Goal: Use online tool/utility: Use online tool/utility

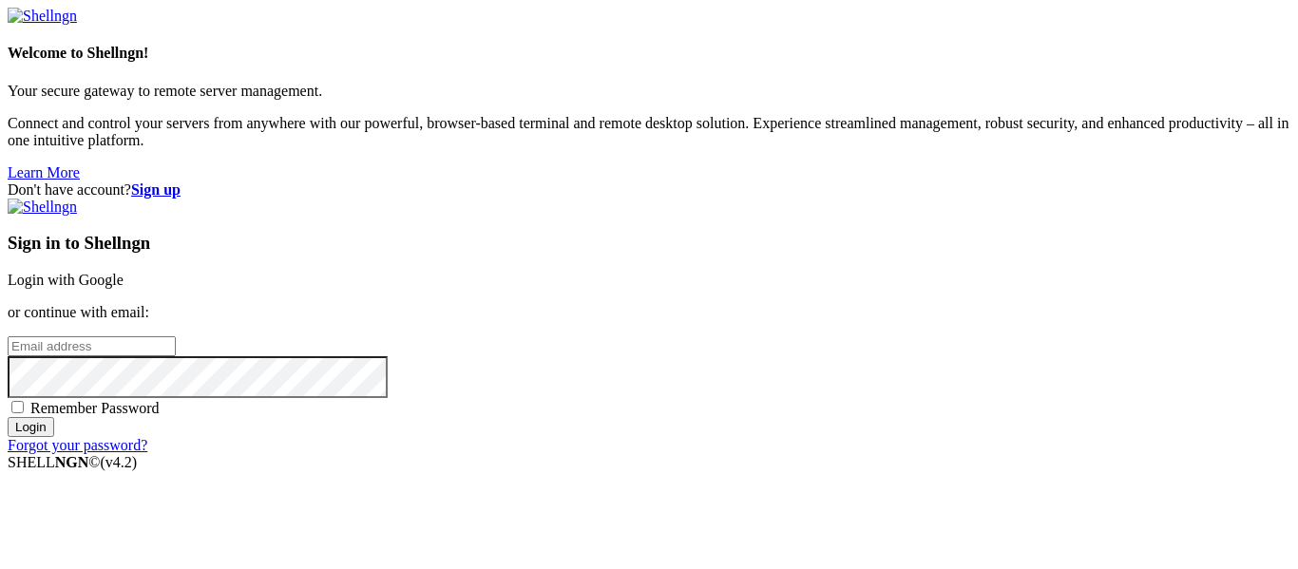
click at [124, 272] on link "Login with Google" at bounding box center [66, 280] width 116 height 16
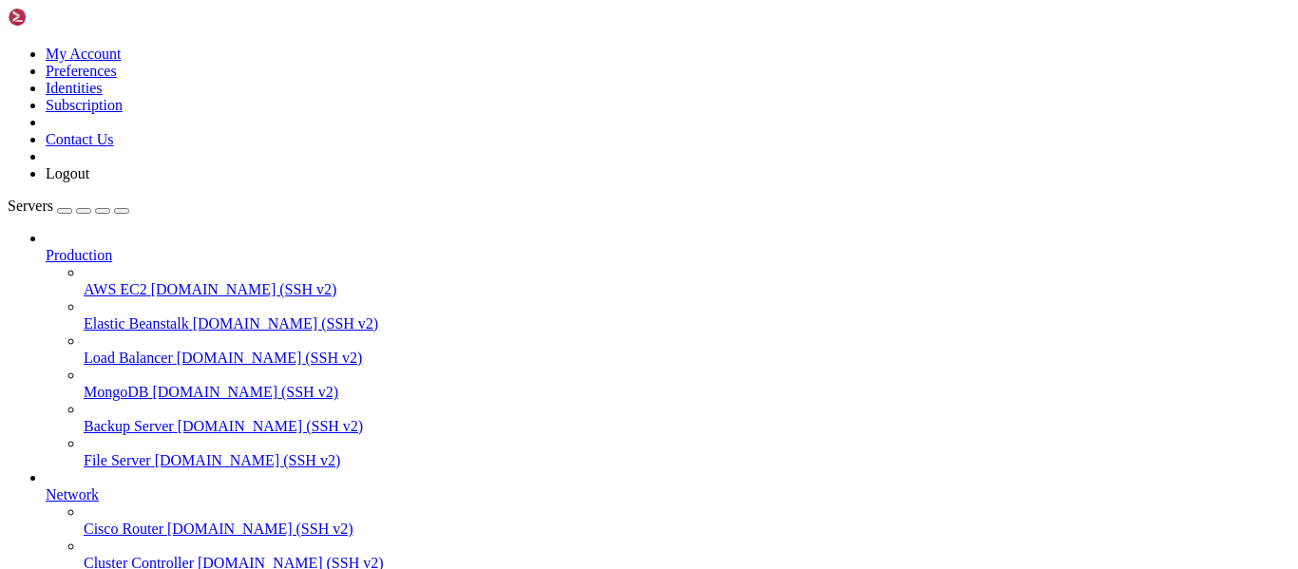
scroll to position [198, 0]
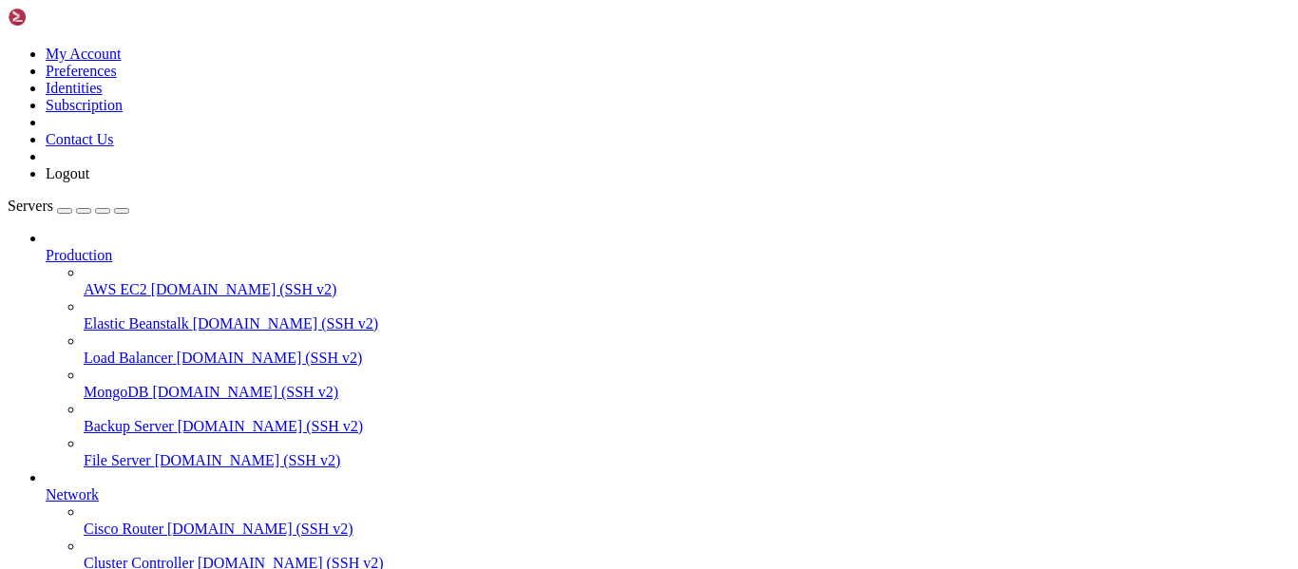
click at [88, 12] on img at bounding box center [62, 17] width 109 height 19
